Goal: Task Accomplishment & Management: Complete application form

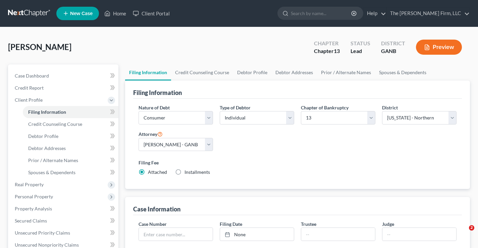
select select "1"
select select "0"
select select "3"
select select "19"
select select "0"
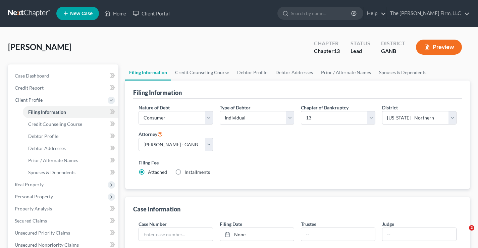
select select "10"
click at [23, 15] on link at bounding box center [29, 13] width 43 height 12
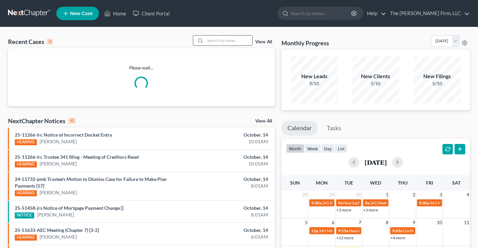
click at [219, 40] on input "search" at bounding box center [228, 41] width 47 height 10
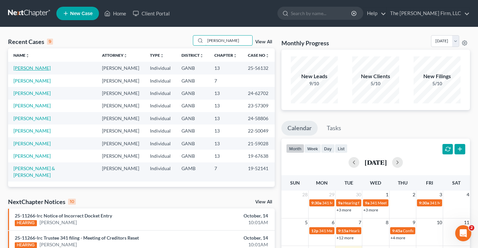
type input "[PERSON_NAME]"
click at [20, 67] on link "[PERSON_NAME]" at bounding box center [31, 68] width 37 height 6
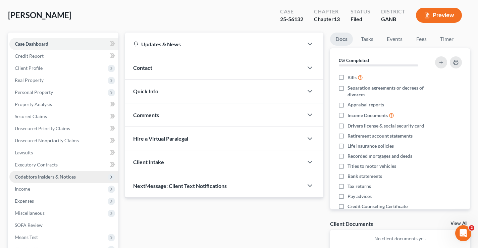
scroll to position [67, 0]
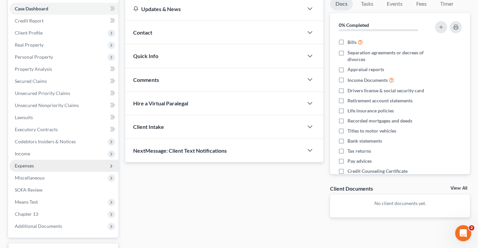
click at [18, 164] on span "Expenses" at bounding box center [24, 166] width 19 height 6
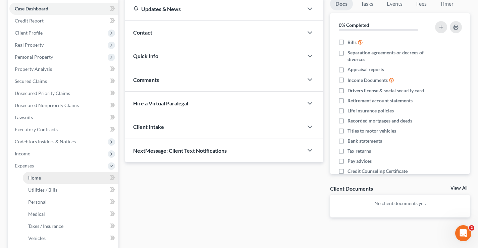
click at [40, 178] on span "Home" at bounding box center [34, 178] width 13 height 6
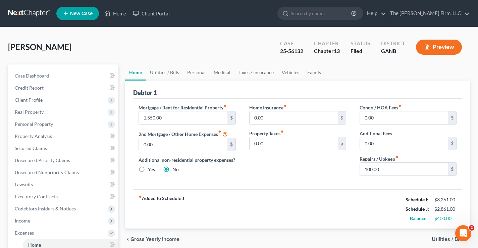
click at [30, 15] on link at bounding box center [29, 13] width 43 height 12
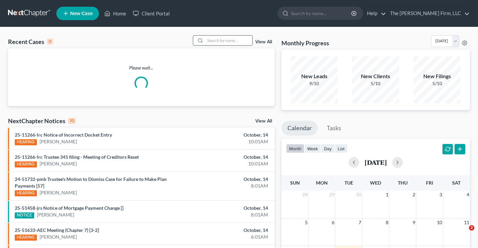
click at [217, 38] on input "search" at bounding box center [228, 41] width 47 height 10
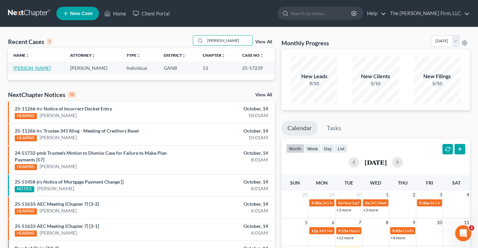
type input "Nicholson"
click at [29, 68] on link "Nicholson, Alma" at bounding box center [31, 68] width 37 height 6
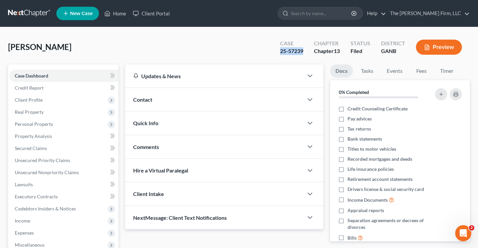
drag, startPoint x: 280, startPoint y: 52, endPoint x: 304, endPoint y: 50, distance: 24.6
click at [304, 50] on div "Case 25-57239" at bounding box center [292, 48] width 34 height 20
copy div "25-57239"
